Goal: Transaction & Acquisition: Purchase product/service

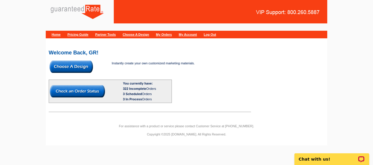
click at [73, 66] on img at bounding box center [71, 67] width 43 height 12
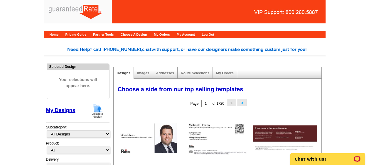
click at [94, 118] on img at bounding box center [97, 111] width 15 height 15
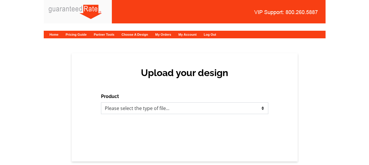
click at [113, 109] on select "Please select the type of file... Postcards Calendars Business Cards Letters an…" at bounding box center [184, 109] width 167 height 12
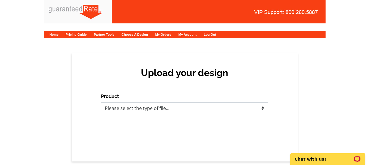
select select "3"
click at [101, 103] on select "Please select the type of file... Postcards Calendars Business Cards Letters an…" at bounding box center [184, 109] width 167 height 12
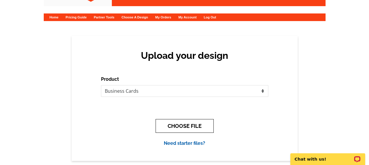
click at [173, 125] on button "CHOOSE FILE" at bounding box center [184, 126] width 58 height 14
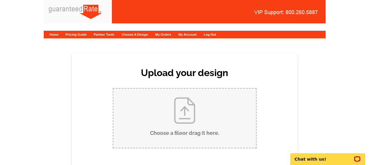
click at [158, 109] on input "Choose a file or drag it here ." at bounding box center [184, 118] width 143 height 59
type input "C:\fakepath\[PERSON_NAME] Business Card Updated (1) (1).pdf"
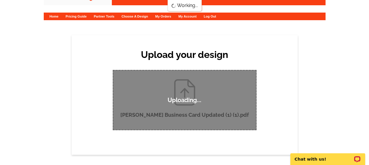
scroll to position [19, 0]
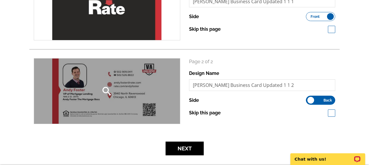
scroll to position [123, 0]
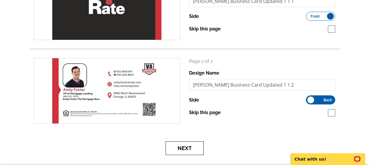
click at [187, 149] on button "Next" at bounding box center [184, 149] width 38 height 14
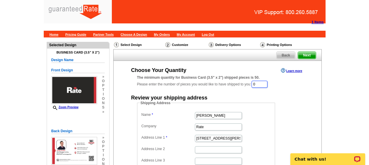
click at [267, 84] on input "0" at bounding box center [259, 84] width 16 height 7
type input "1000"
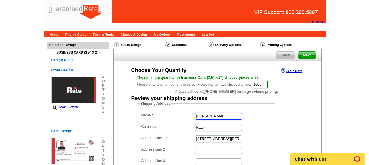
type input "Andy Foster"
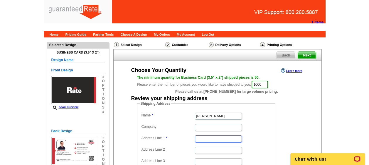
paste input "14200 Fairfield Meadows Ct"
type input "14200 Fairfield Meadows Ct."
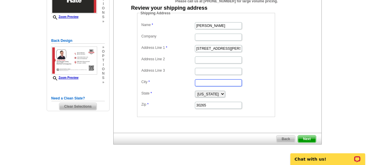
paste input "Louisville"
type input "Louisville"
click at [206, 94] on select "Alabama Alaska Arizona Arkansas California Colorado Connecticut District of Col…" at bounding box center [210, 94] width 30 height 7
select select "KY"
click at [195, 91] on select "Alabama Alaska Arizona Arkansas California Colorado Connecticut District of Col…" at bounding box center [210, 94] width 30 height 7
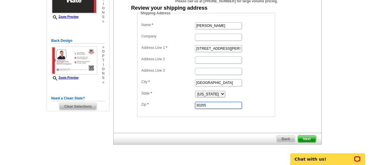
click at [207, 106] on input "30265" at bounding box center [218, 105] width 47 height 7
paste input "40245"
type input "40245"
click at [307, 139] on span "Next" at bounding box center [307, 139] width 18 height 7
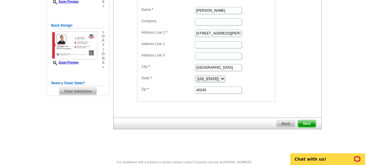
scroll to position [124, 0]
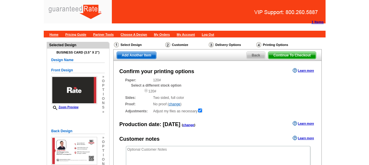
click at [237, 109] on div "Adjustments: Adjust my files as necessary" at bounding box center [217, 111] width 184 height 6
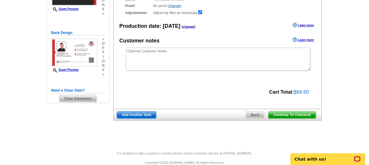
click at [285, 116] on span "Continue To Checkout" at bounding box center [291, 115] width 47 height 7
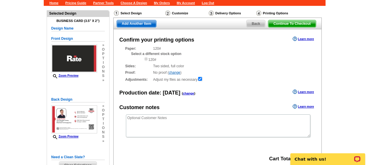
scroll to position [33, 0]
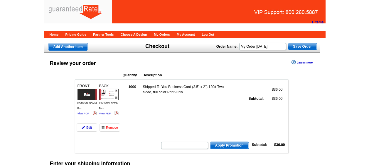
click at [130, 140] on td "Apply Promotion Subtotal: $36.00" at bounding box center [181, 145] width 211 height 10
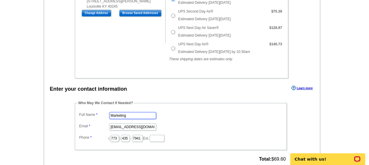
drag, startPoint x: 134, startPoint y: 126, endPoint x: 125, endPoint y: 116, distance: 13.9
click at [125, 116] on input "Marketing" at bounding box center [132, 115] width 47 height 7
type input "[PERSON_NAME]"
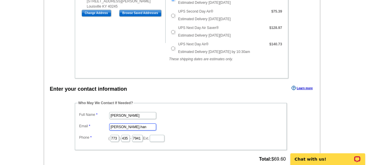
type input "[PERSON_NAME][EMAIL_ADDRESS][PERSON_NAME][DOMAIN_NAME]"
type input "312"
type input "509"
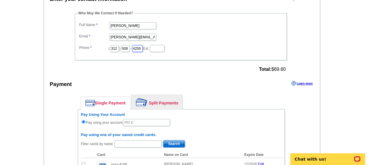
scroll to position [289, 0]
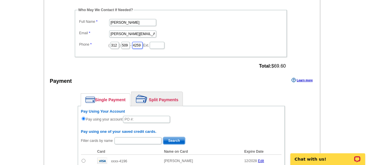
type input "4259"
click at [148, 119] on input "text" at bounding box center [146, 119] width 47 height 7
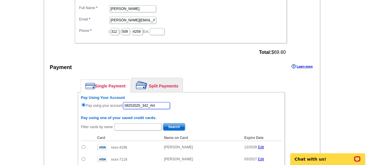
scroll to position [303, 0]
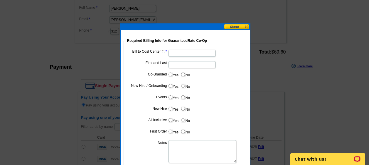
type input "08252025_342_AH"
click at [179, 52] on input "Bill to Cost Center #:" at bounding box center [191, 53] width 47 height 7
paste input "5094"
type input "5094"
type input "[PERSON_NAME]"
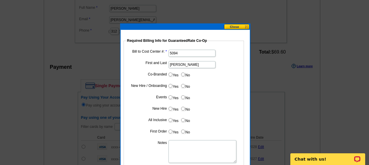
click at [183, 74] on input "No" at bounding box center [183, 75] width 4 height 4
radio input "true"
click at [170, 88] on input "Yes" at bounding box center [170, 86] width 4 height 4
radio input "true"
click at [186, 99] on label "No" at bounding box center [184, 97] width 9 height 7
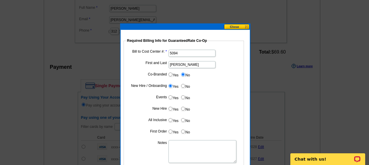
click at [185, 99] on input "No" at bounding box center [183, 98] width 4 height 4
radio input "true"
click at [170, 109] on input "Yes" at bounding box center [170, 109] width 4 height 4
radio input "true"
click at [187, 123] on label "No" at bounding box center [184, 120] width 9 height 7
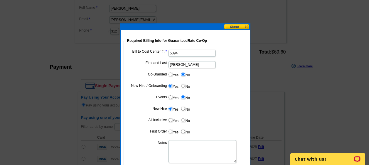
click at [185, 122] on input "No" at bounding box center [183, 120] width 4 height 4
radio input "true"
click at [173, 133] on label "Yes" at bounding box center [173, 131] width 11 height 7
click at [172, 133] on input "Yes" at bounding box center [170, 132] width 4 height 4
radio input "true"
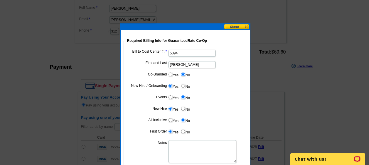
click at [183, 142] on textarea "Notes" at bounding box center [202, 151] width 68 height 23
type textarea "e"
type textarea "n"
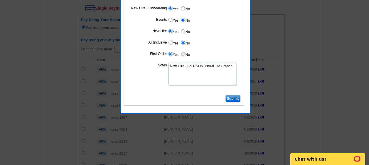
scroll to position [381, 0]
type textarea "New Hire - Bill to Branch"
click at [233, 98] on input "Submit" at bounding box center [232, 98] width 15 height 7
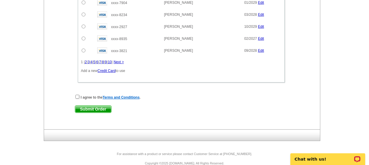
scroll to position [510, 0]
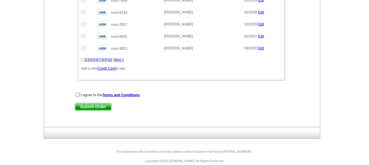
click at [79, 95] on input "checkbox" at bounding box center [77, 95] width 4 height 4
checkbox input "true"
click at [90, 106] on span "Submit Order" at bounding box center [93, 107] width 36 height 7
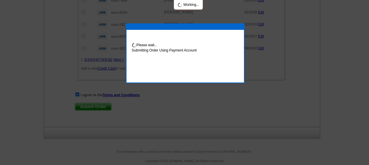
scroll to position [540, 0]
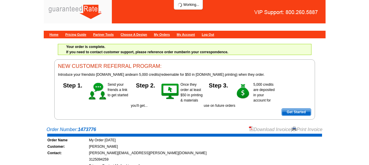
click at [272, 128] on body "Home Pricing Guide Partner Tools Choose A Design My Orders My Account Log Out Y…" at bounding box center [184, 168] width 369 height 336
click at [249, 128] on link "Download Invoice" at bounding box center [270, 129] width 42 height 5
